Goal: Navigation & Orientation: Go to known website

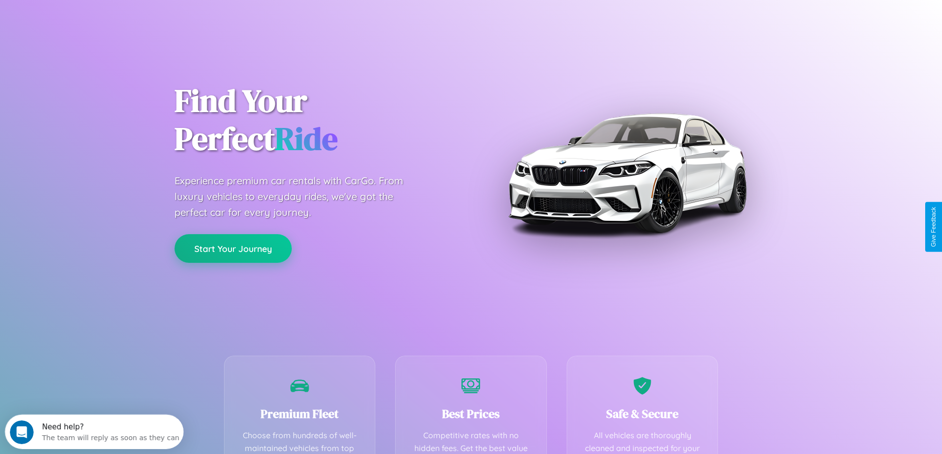
click at [233, 249] on button "Start Your Journey" at bounding box center [233, 248] width 117 height 29
click at [233, 248] on button "Start Your Journey" at bounding box center [233, 248] width 117 height 29
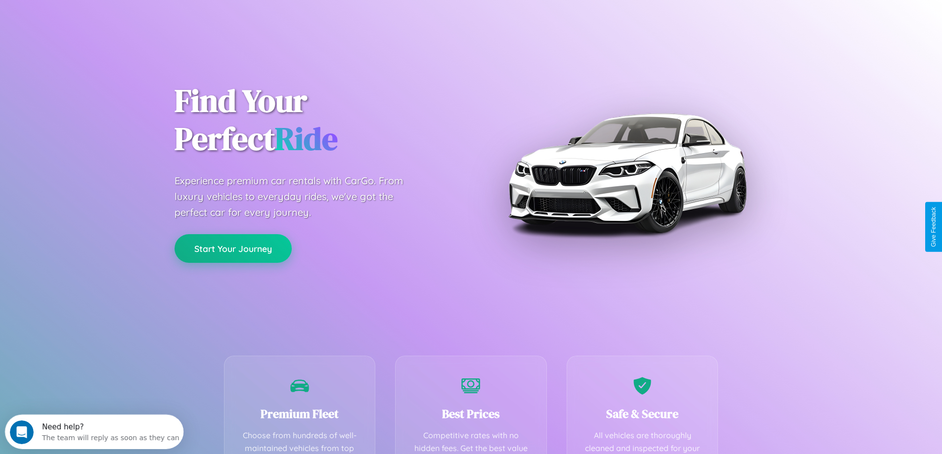
click at [233, 248] on button "Start Your Journey" at bounding box center [233, 248] width 117 height 29
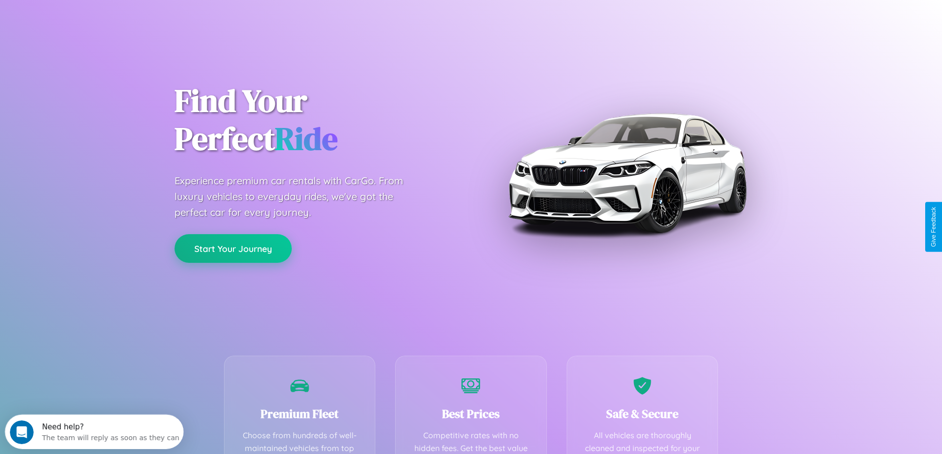
click at [233, 248] on button "Start Your Journey" at bounding box center [233, 248] width 117 height 29
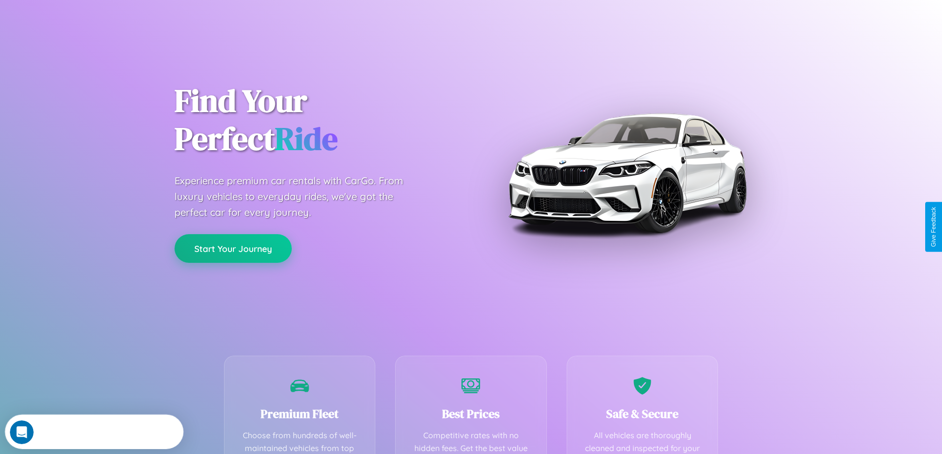
click at [233, 248] on button "Start Your Journey" at bounding box center [233, 248] width 117 height 29
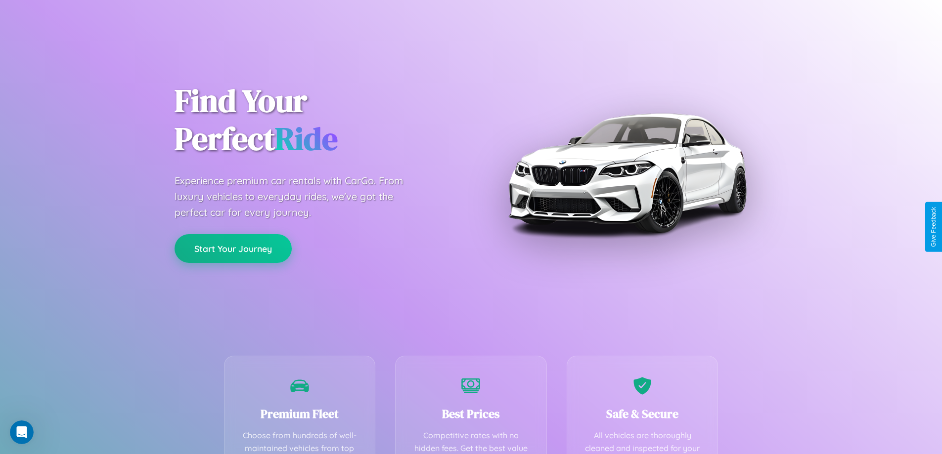
click at [233, 248] on button "Start Your Journey" at bounding box center [233, 248] width 117 height 29
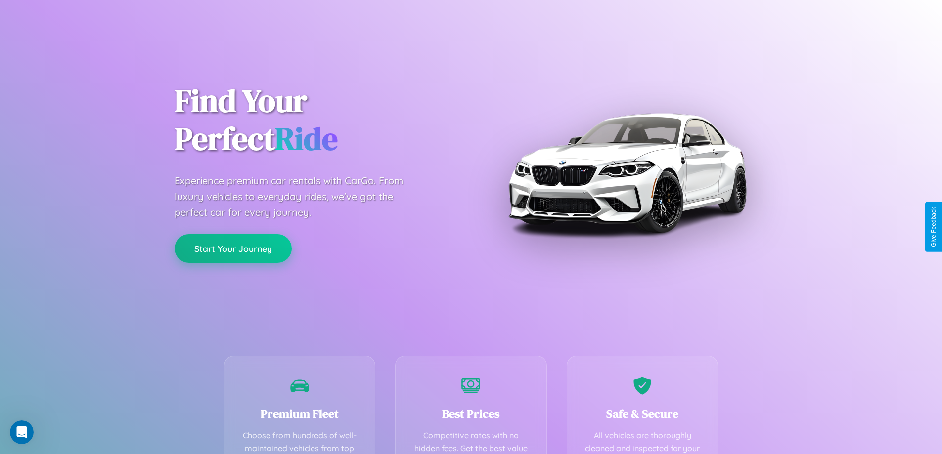
click at [233, 248] on button "Start Your Journey" at bounding box center [233, 248] width 117 height 29
